Goal: Information Seeking & Learning: Check status

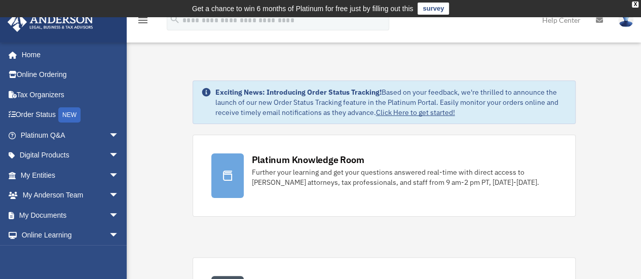
scroll to position [10109, 0]
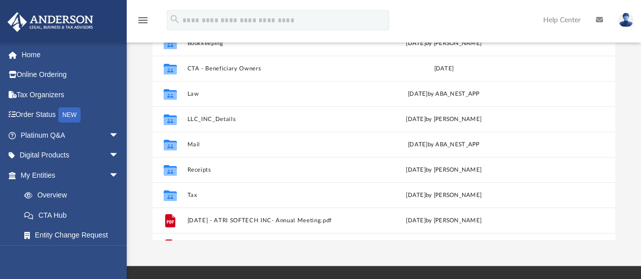
scroll to position [161, 0]
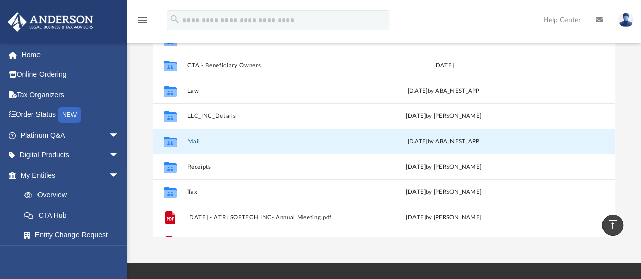
click at [188, 141] on button "Mail" at bounding box center [271, 141] width 168 height 7
click at [196, 143] on button "Mail" at bounding box center [271, 141] width 168 height 7
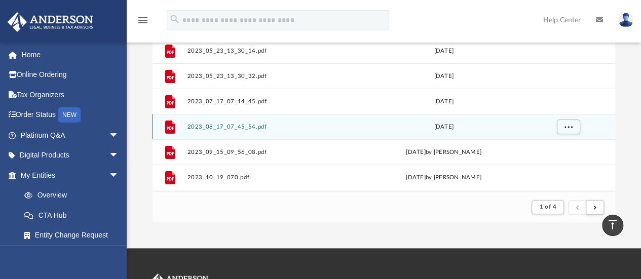
scroll to position [0, 0]
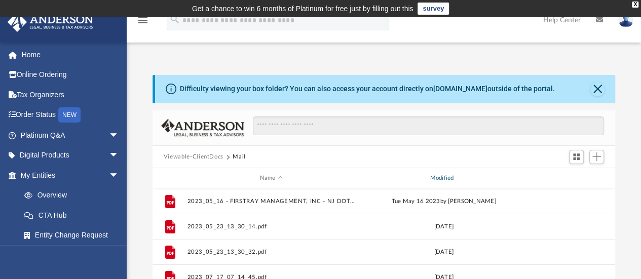
click at [449, 179] on div "Modified" at bounding box center [443, 178] width 168 height 9
click at [447, 178] on div "Modified" at bounding box center [443, 178] width 168 height 9
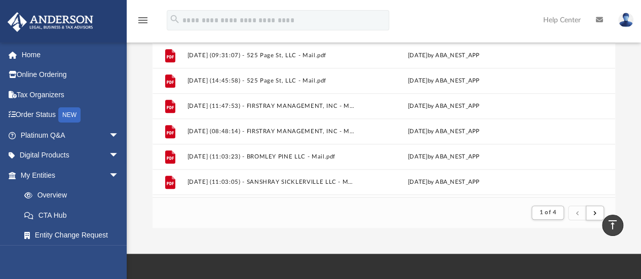
scroll to position [165, 0]
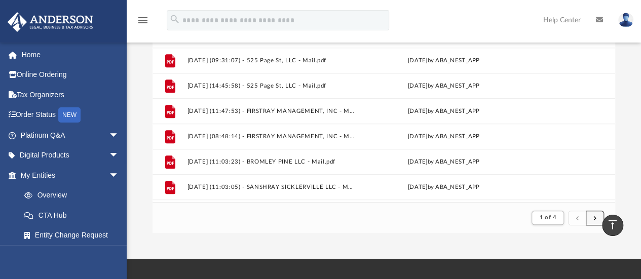
click at [594, 217] on span "submit" at bounding box center [594, 218] width 3 height 6
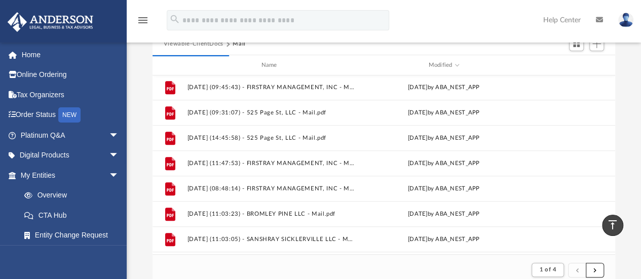
scroll to position [112, 0]
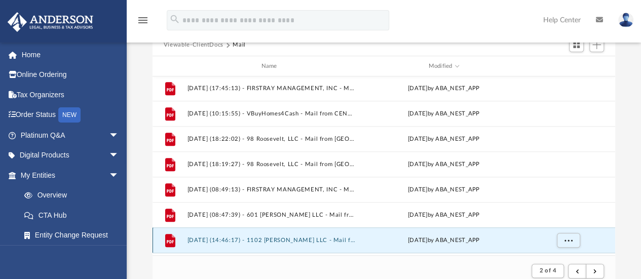
click at [295, 240] on button "2025.01.24 (14:46:17) - 1102 Searles LLC - Mail from Samantha Loveday.pdf" at bounding box center [271, 240] width 168 height 7
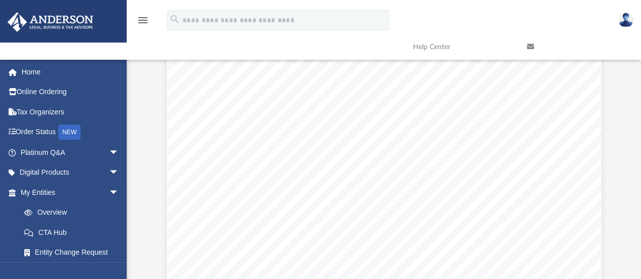
scroll to position [145, 0]
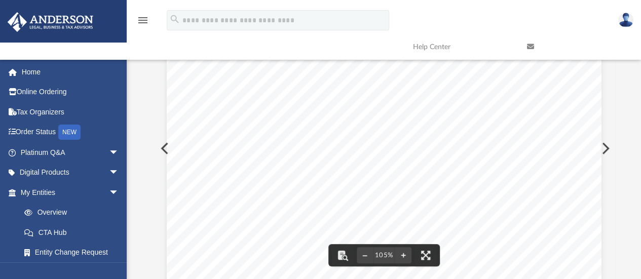
click at [167, 148] on div "Page 1" at bounding box center [384, 159] width 435 height 559
click at [167, 149] on div "Page 1" at bounding box center [384, 159] width 435 height 559
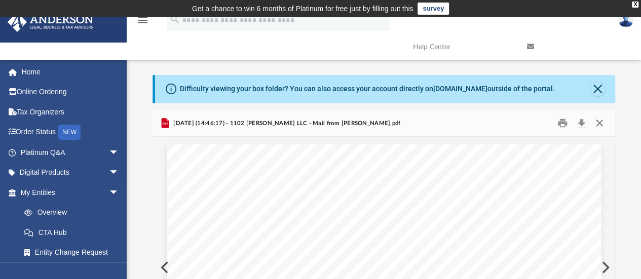
click at [599, 121] on button "Close" at bounding box center [599, 123] width 18 height 16
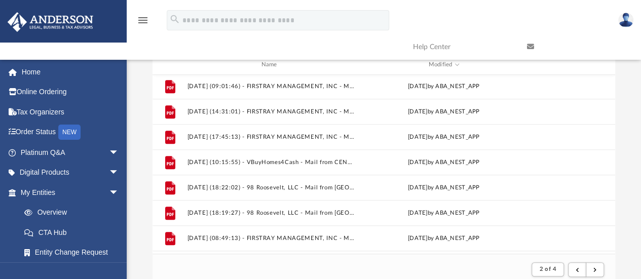
scroll to position [254, 0]
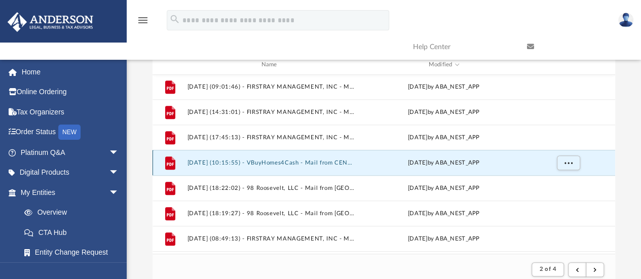
click at [305, 164] on button "2025.02.05 (10:15:55) - VBuyHomes4Cash - Mail from CENLAR CENTRAL LOAN ADMINIST…" at bounding box center [271, 163] width 168 height 7
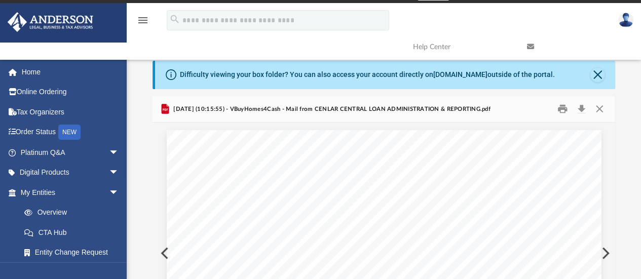
scroll to position [0, 0]
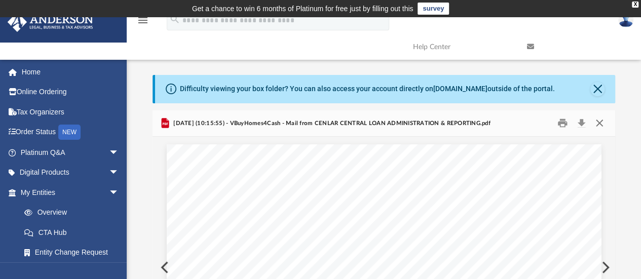
click at [598, 125] on button "Close" at bounding box center [599, 123] width 18 height 16
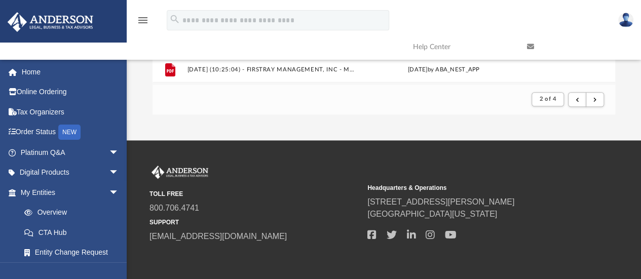
scroll to position [289, 0]
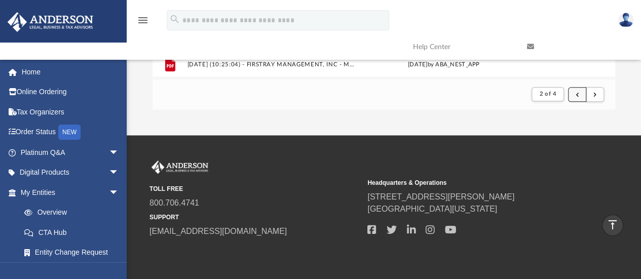
click at [574, 93] on button "submit" at bounding box center [577, 94] width 18 height 15
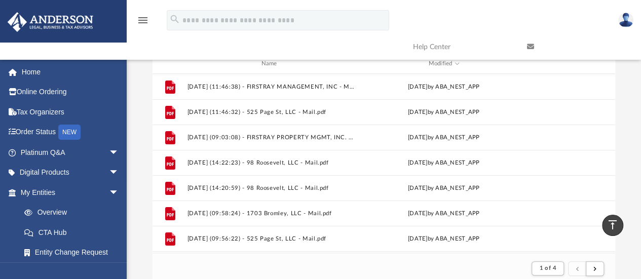
scroll to position [114, 0]
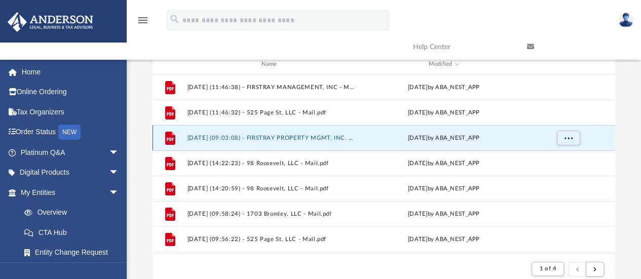
click at [336, 138] on button "2025.09.19 (09:03:08) - FIRSTRAY PROPERTY MGMT, INC. - Mail.pdf" at bounding box center [271, 138] width 168 height 7
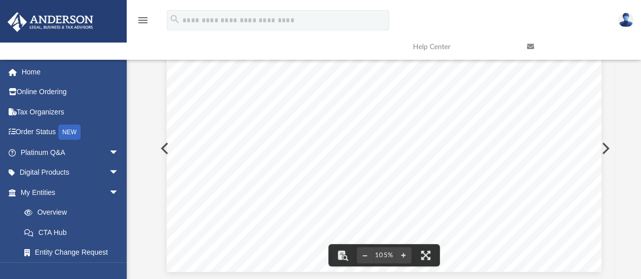
scroll to position [0, 0]
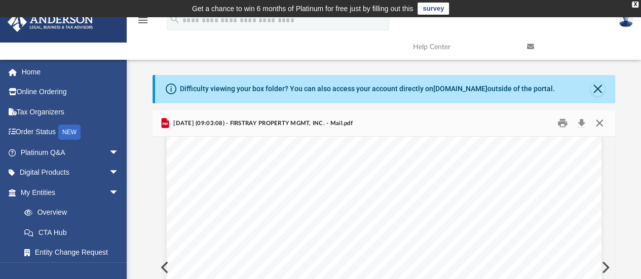
click at [599, 122] on button "Close" at bounding box center [599, 123] width 18 height 16
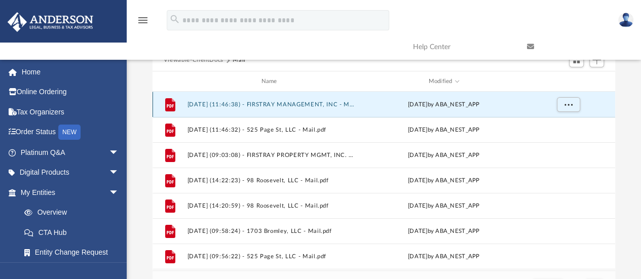
click at [280, 107] on button "2025.09.19 (11:46:38) - FIRSTRAY MANAGEMENT, INC - Mail.pdf" at bounding box center [271, 104] width 168 height 7
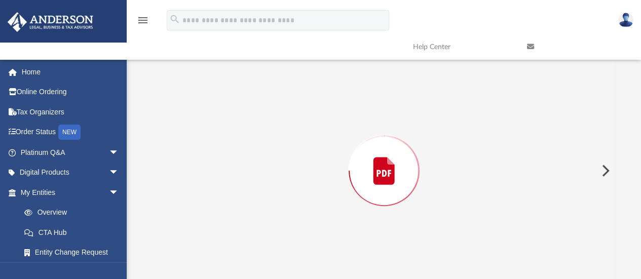
scroll to position [110, 0]
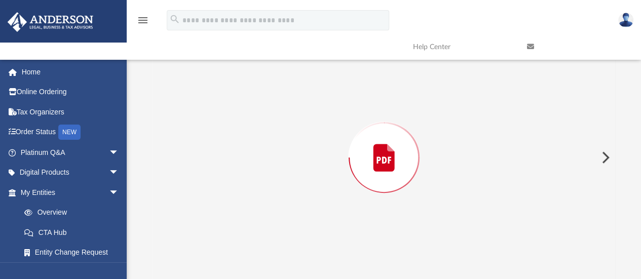
click at [280, 107] on div "Preview" at bounding box center [383, 157] width 463 height 261
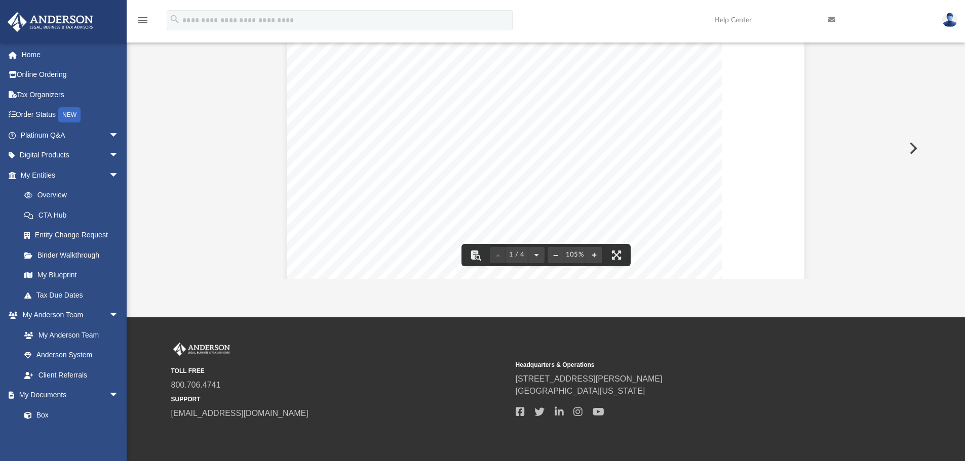
scroll to position [0, 0]
